Goal: Find specific page/section: Find specific page/section

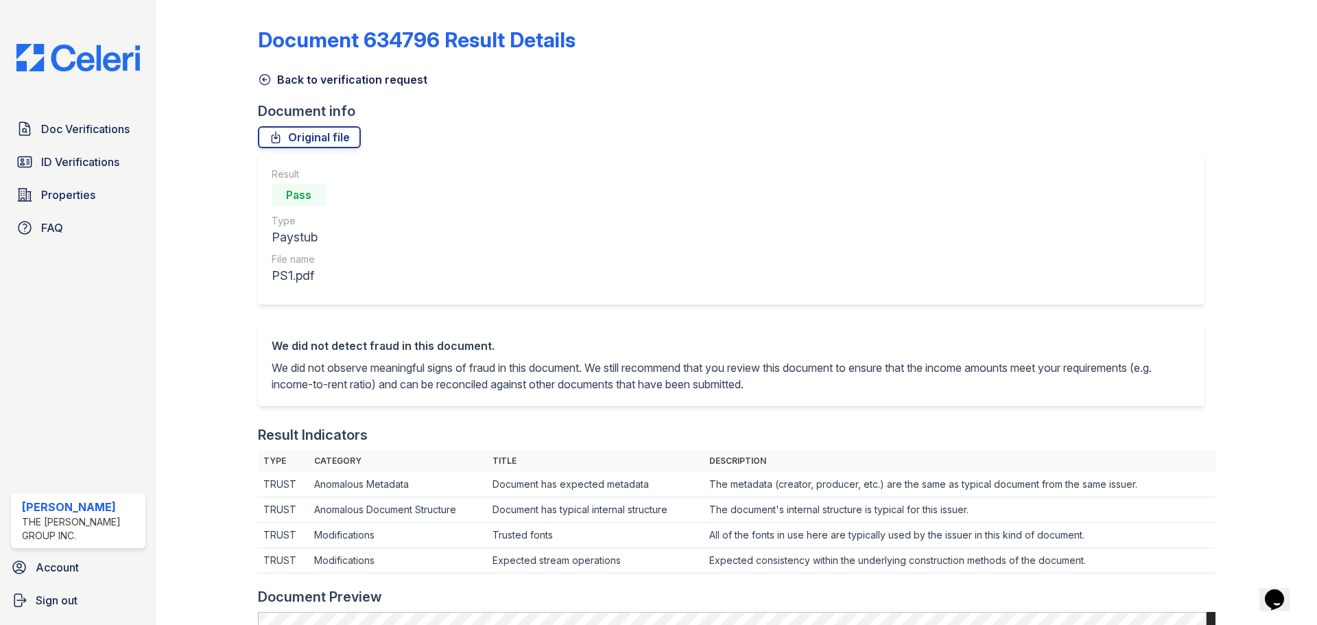
scroll to position [412, 0]
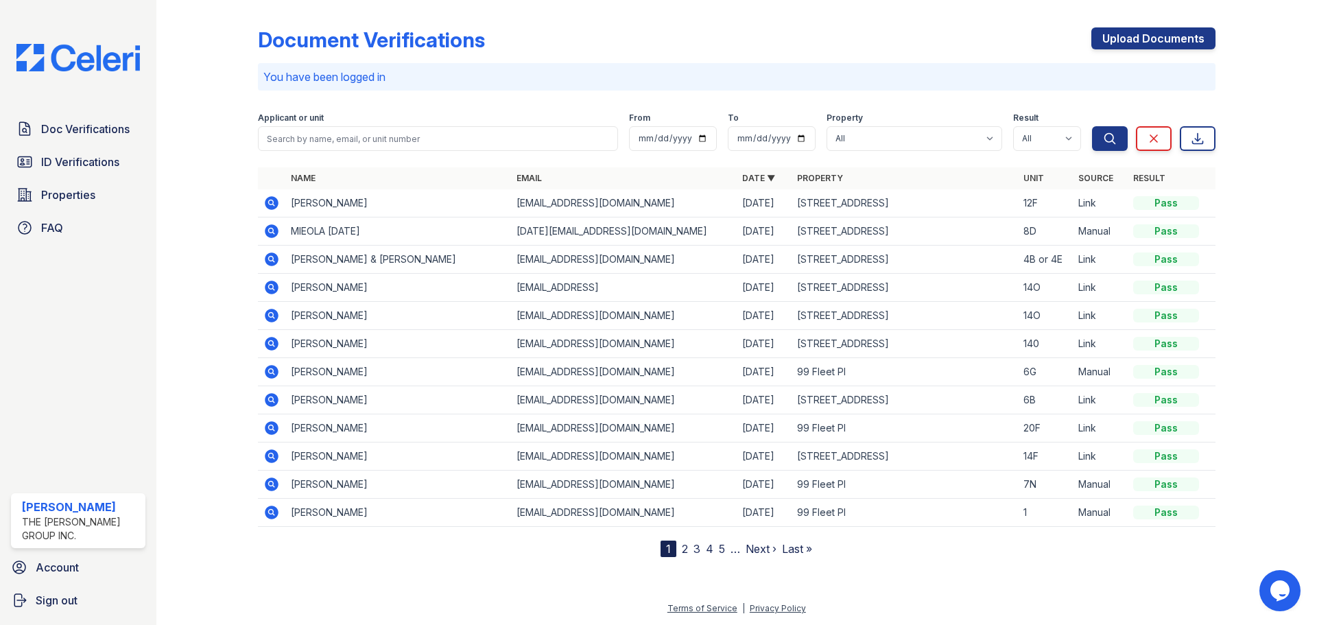
click at [328, 124] on div "Applicant or unit" at bounding box center [438, 120] width 360 height 14
click at [331, 133] on input "search" at bounding box center [438, 138] width 360 height 25
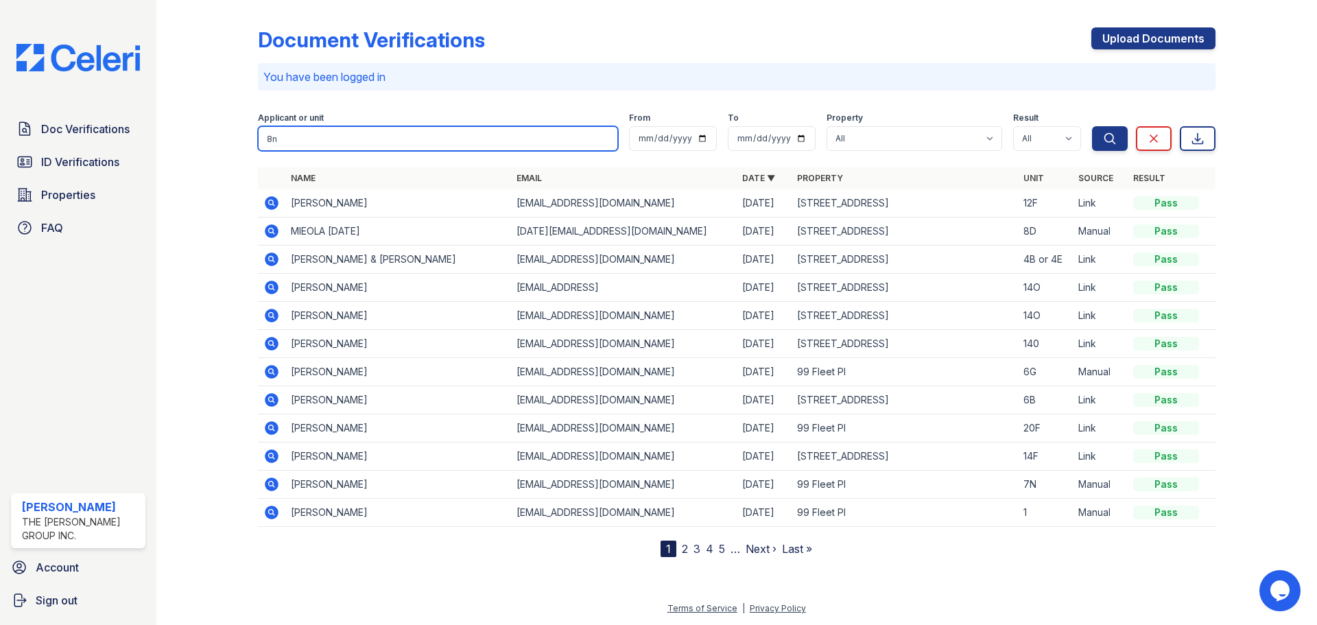
type input "8n"
click at [1092, 126] on button "Search" at bounding box center [1110, 138] width 36 height 25
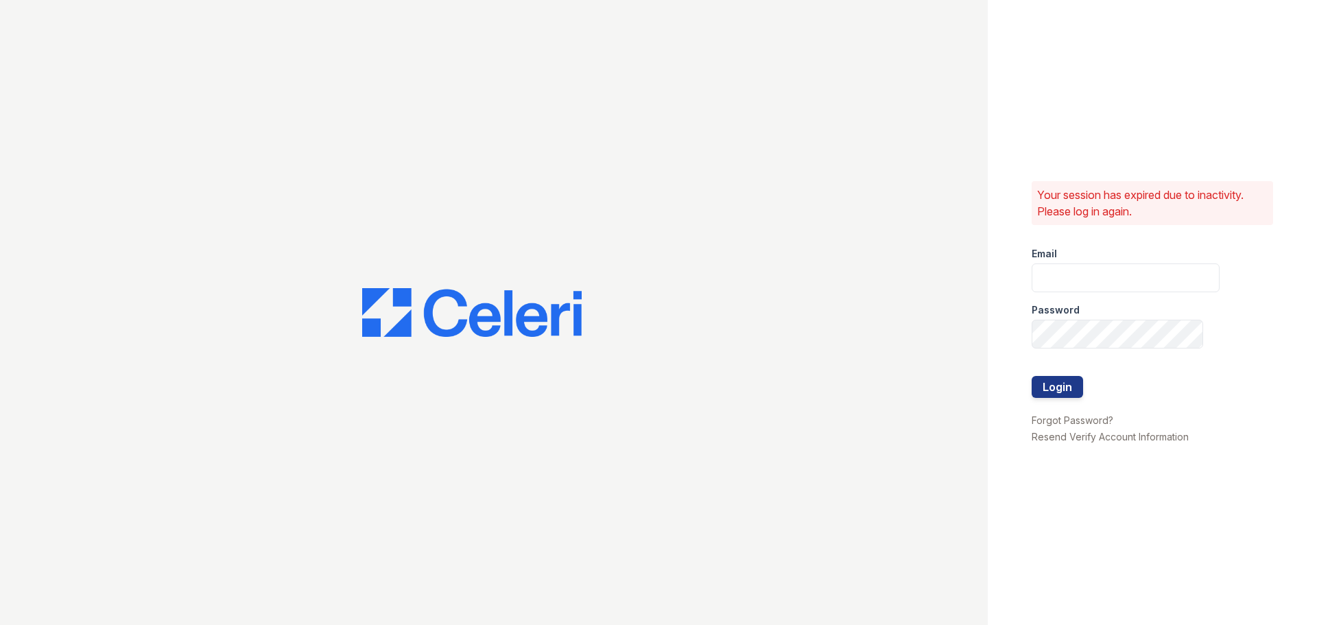
type input "[EMAIL_ADDRESS][DOMAIN_NAME]"
click at [1082, 398] on div at bounding box center [1126, 405] width 188 height 14
click at [1061, 384] on button "Login" at bounding box center [1057, 387] width 51 height 22
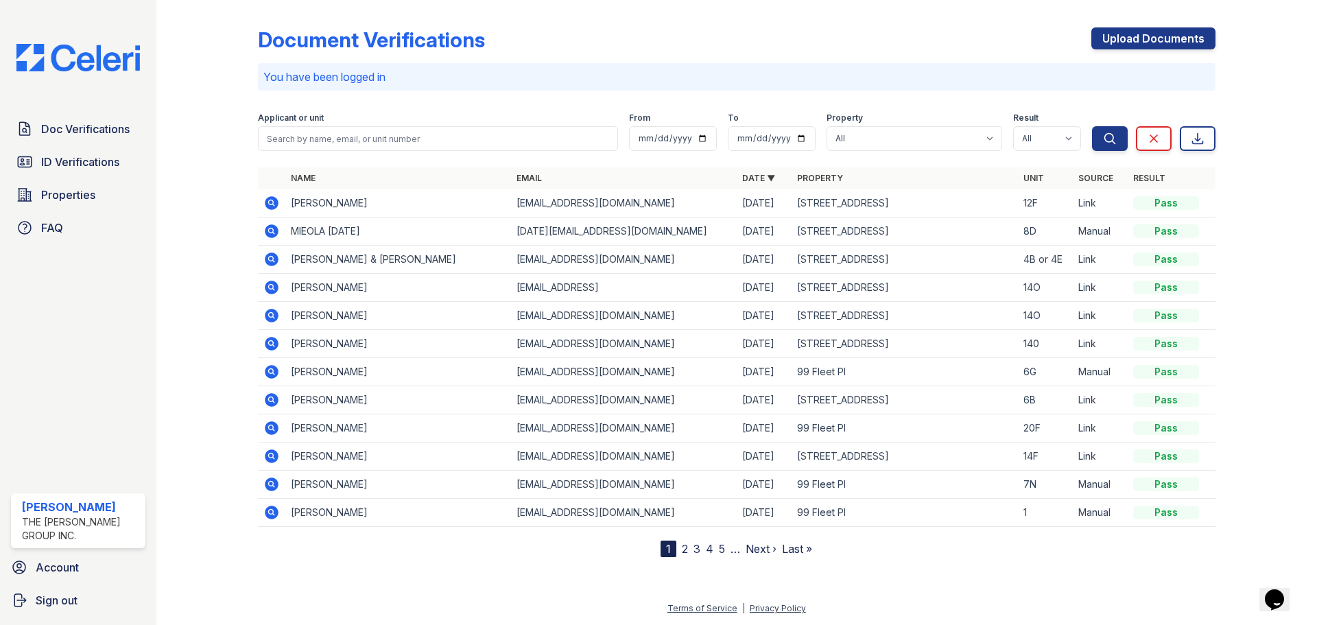
click at [340, 154] on form "Applicant or unit From To Property All [GEOGRAPHIC_DATA][PERSON_NAME][PERSON_NA…" at bounding box center [737, 129] width 958 height 55
click at [335, 150] on input "search" at bounding box center [438, 138] width 360 height 25
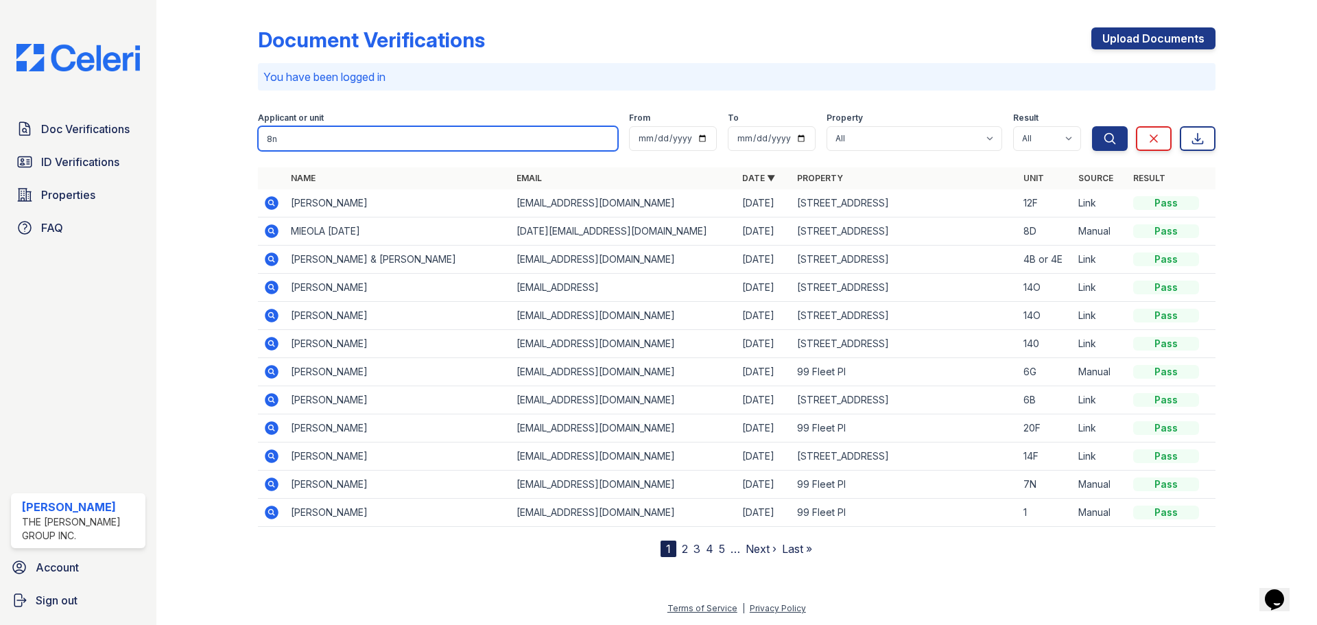
type input "8n"
click at [1092, 126] on button "Search" at bounding box center [1110, 138] width 36 height 25
